Goal: Information Seeking & Learning: Compare options

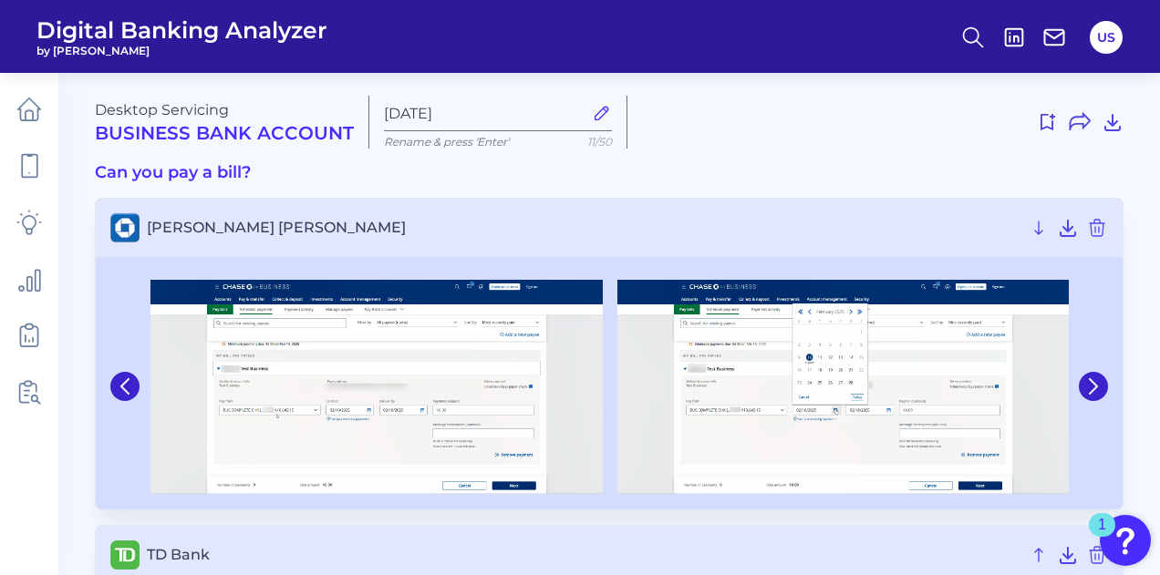
scroll to position [317, 0]
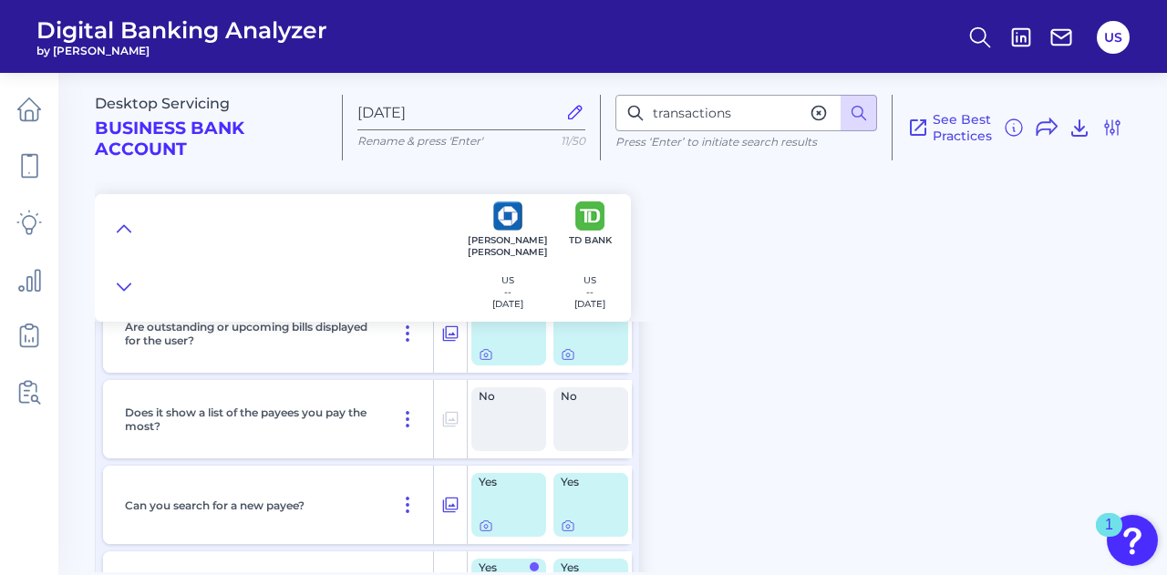
scroll to position [6603, 0]
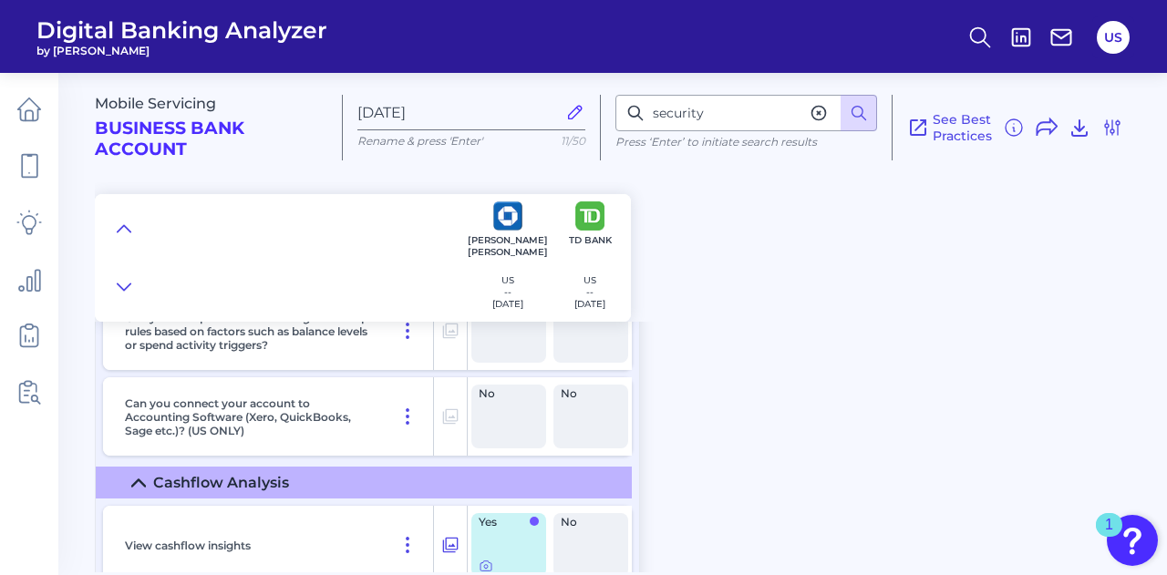
scroll to position [20472, 0]
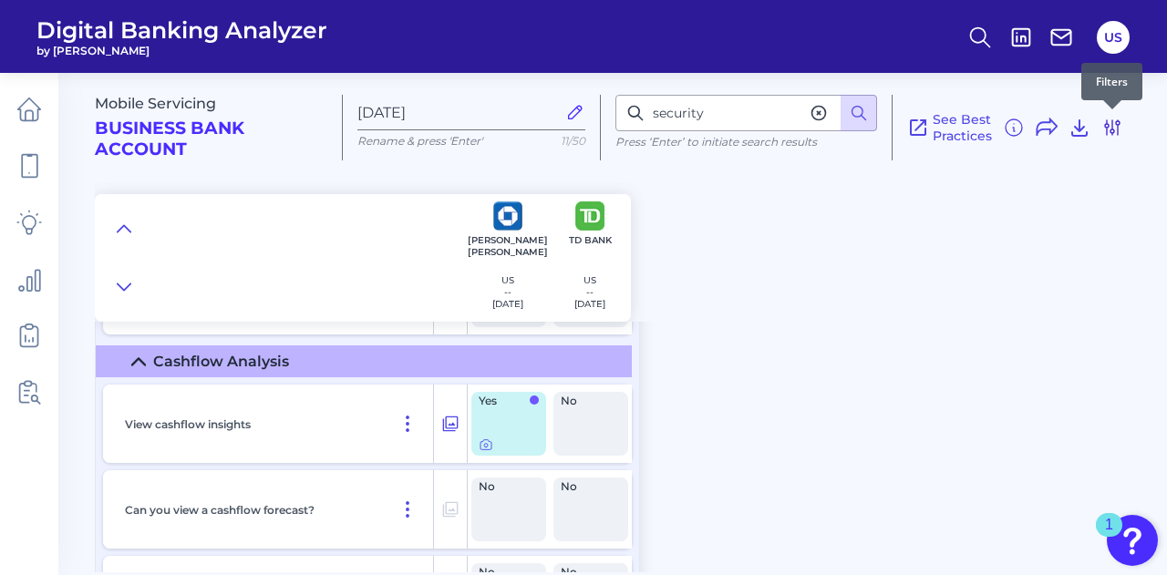
click at [1113, 119] on icon at bounding box center [1113, 128] width 22 height 22
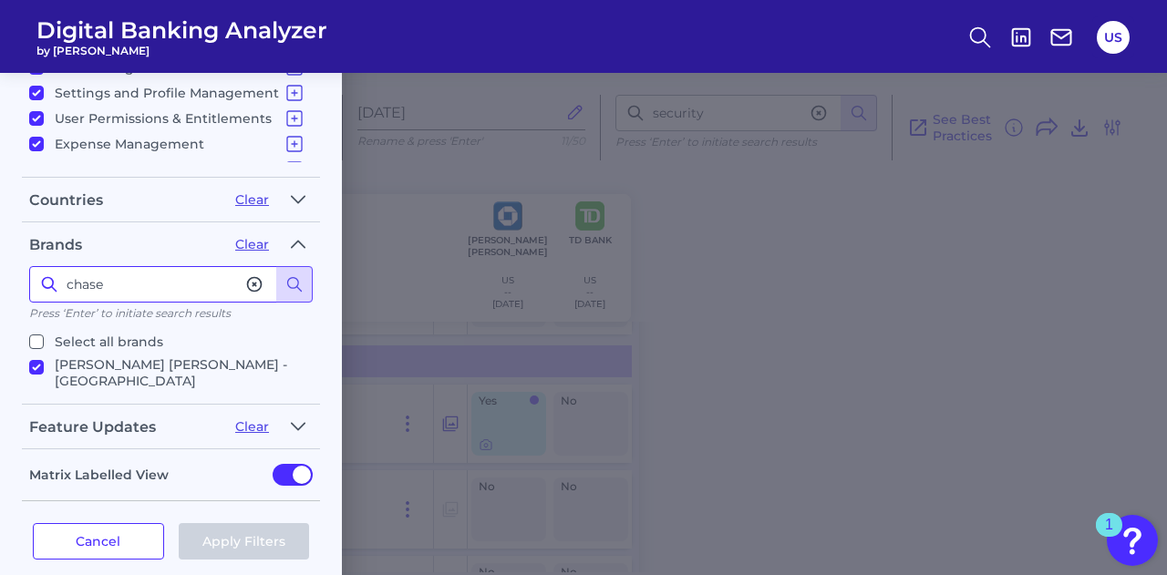
click at [120, 286] on input "chase" at bounding box center [171, 284] width 284 height 36
type input "bank of america"
click at [130, 368] on p "Bank of America - US" at bounding box center [180, 373] width 251 height 33
click at [44, 368] on input "Bank of America - US" at bounding box center [36, 367] width 15 height 15
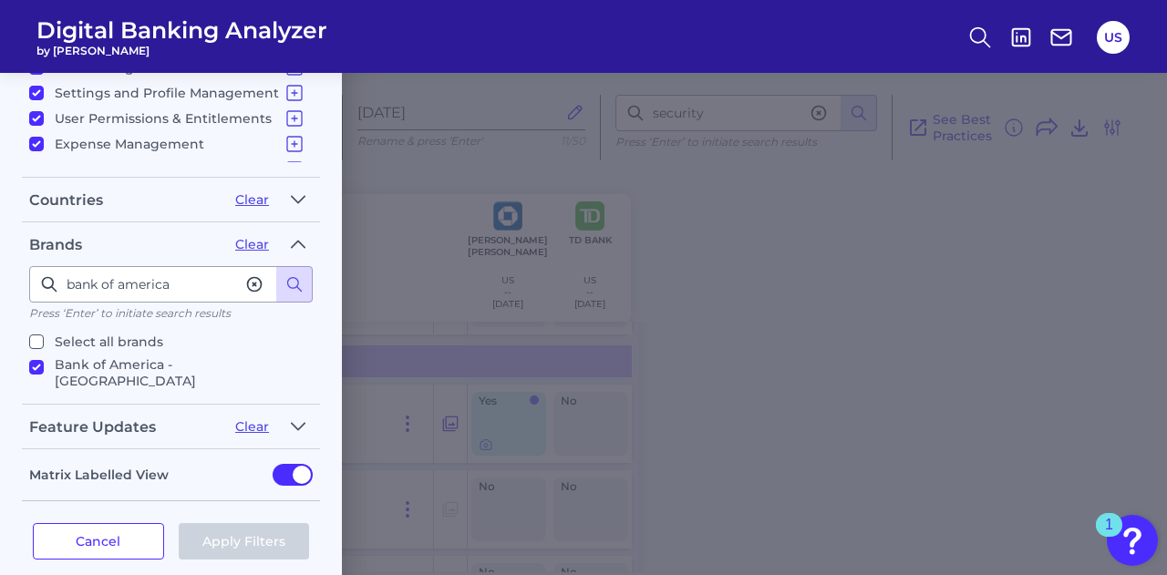
checkbox input "true"
click at [231, 524] on button "Apply Filters" at bounding box center [244, 542] width 131 height 36
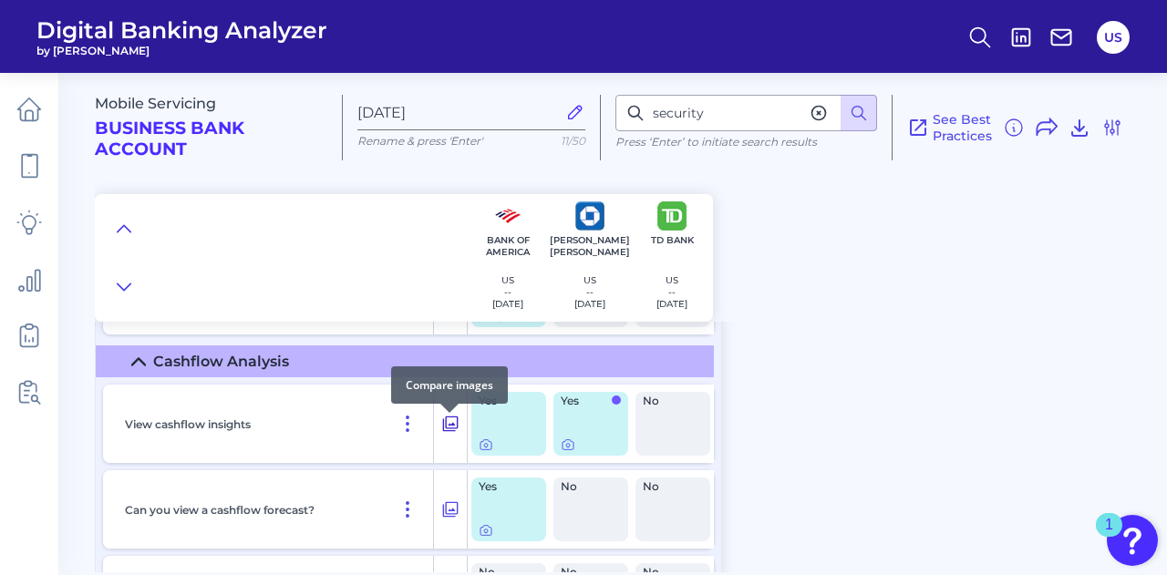
click at [444, 431] on icon at bounding box center [450, 424] width 18 height 22
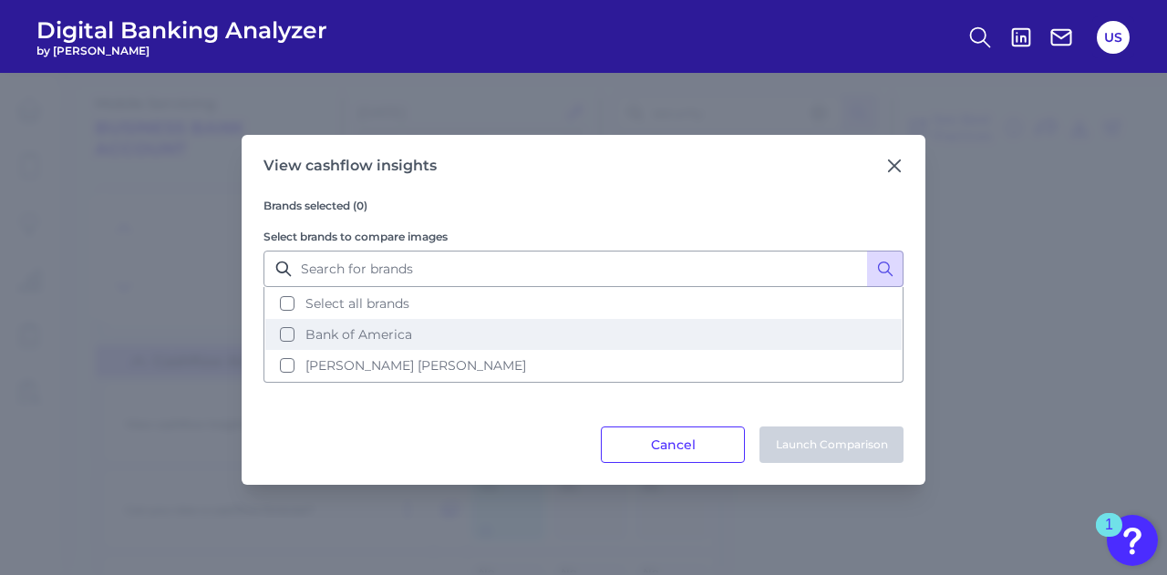
click at [422, 344] on button "Bank of America" at bounding box center [583, 334] width 637 height 31
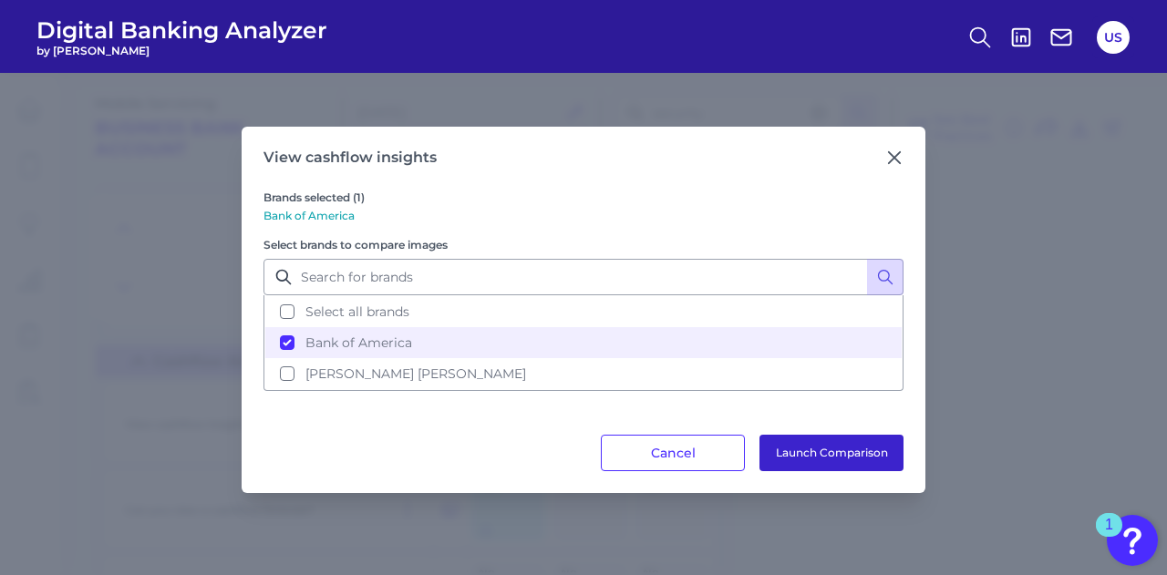
click at [812, 453] on button "Launch Comparison" at bounding box center [832, 453] width 144 height 36
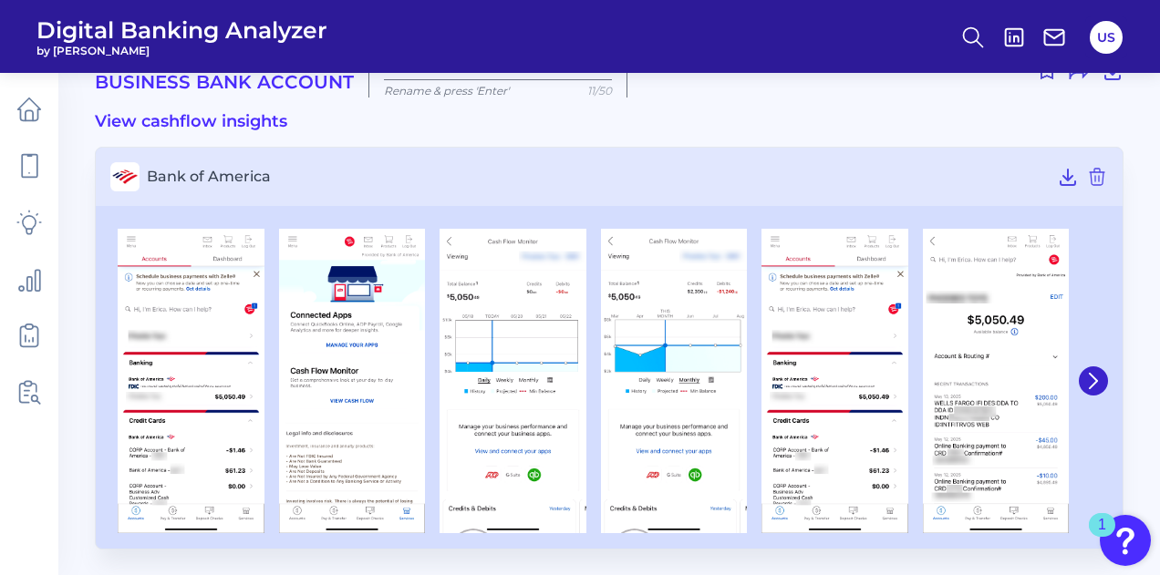
scroll to position [51, 0]
click at [1099, 379] on icon at bounding box center [1093, 381] width 16 height 16
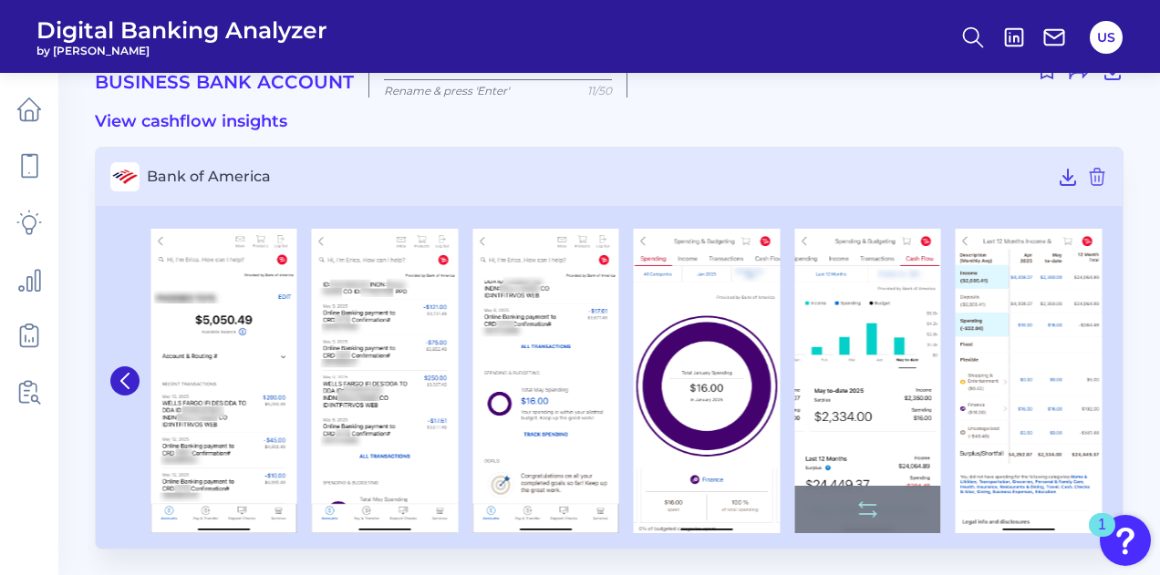
click at [897, 367] on img at bounding box center [867, 381] width 147 height 305
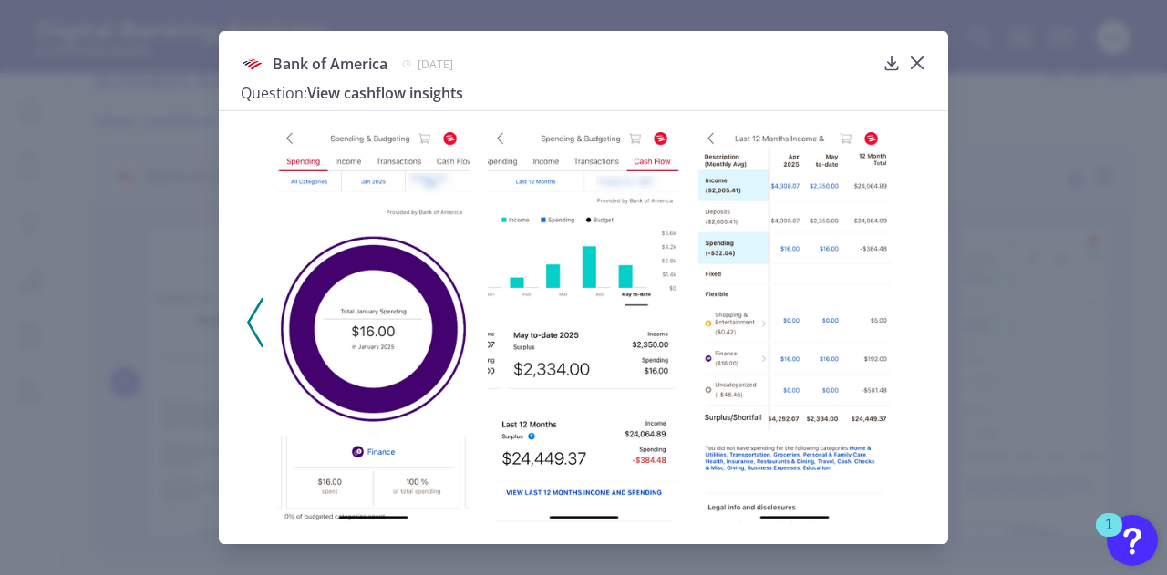
click at [795, 333] on img at bounding box center [795, 322] width 192 height 401
click at [923, 56] on icon at bounding box center [917, 63] width 18 height 18
